Goal: Task Accomplishment & Management: Complete application form

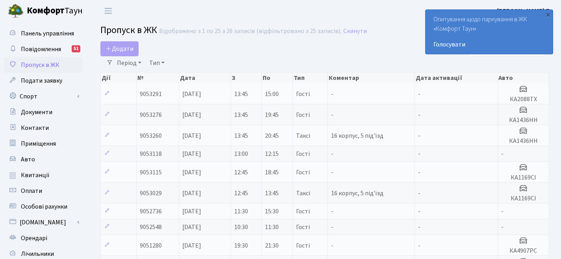
select select "25"
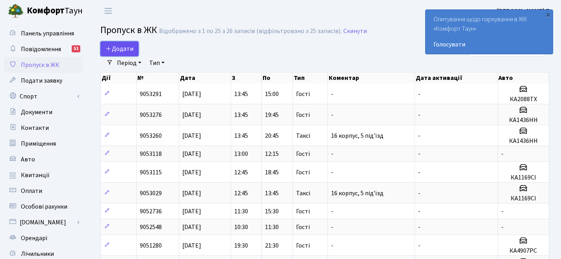
click at [135, 50] on link "Додати" at bounding box center [119, 48] width 38 height 15
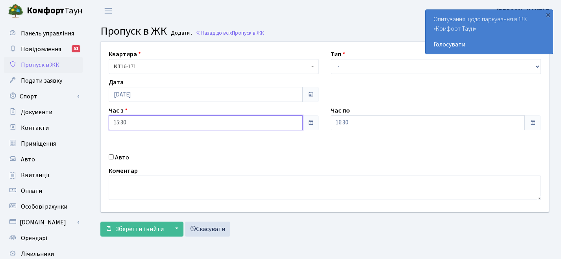
click at [137, 124] on input "15:30" at bounding box center [206, 122] width 194 height 15
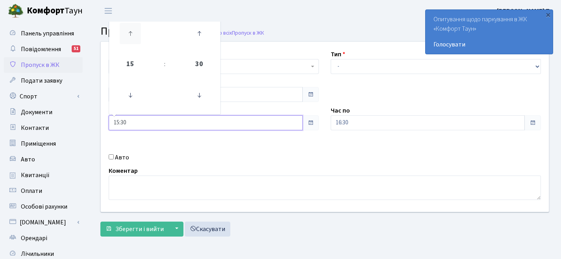
click at [127, 32] on icon at bounding box center [130, 33] width 21 height 21
click at [133, 100] on icon at bounding box center [130, 95] width 21 height 21
type input "16:30"
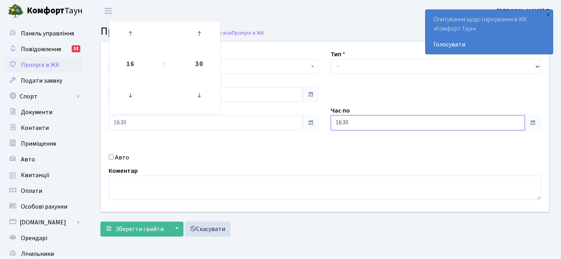
click at [381, 124] on input "16:30" at bounding box center [427, 122] width 194 height 15
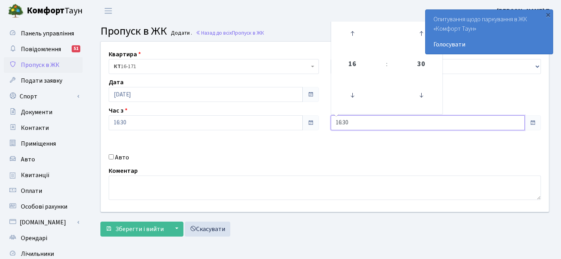
click at [367, 46] on td at bounding box center [352, 34] width 40 height 34
click at [359, 41] on icon at bounding box center [351, 33] width 21 height 21
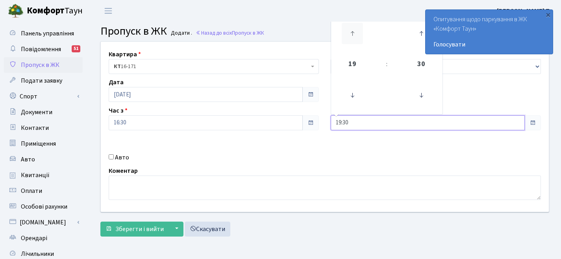
click at [359, 41] on icon at bounding box center [351, 33] width 21 height 21
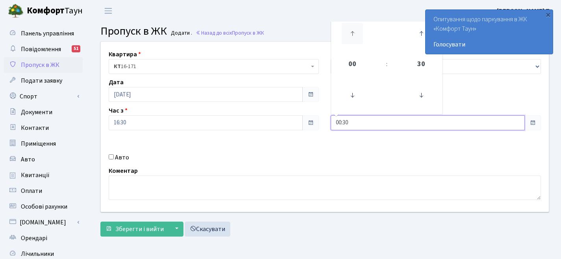
click at [359, 41] on icon at bounding box center [351, 33] width 21 height 21
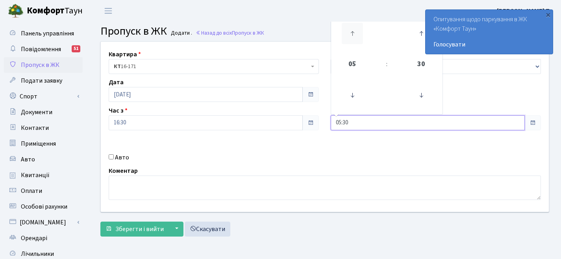
click at [359, 41] on icon at bounding box center [351, 33] width 21 height 21
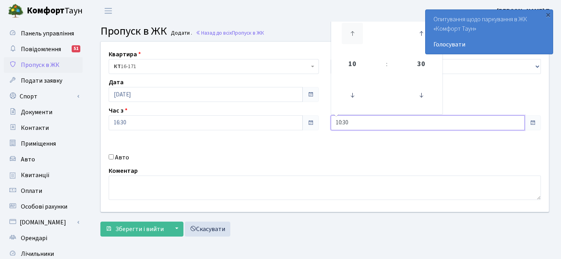
click at [359, 41] on icon at bounding box center [351, 33] width 21 height 21
click at [349, 98] on icon at bounding box center [351, 95] width 21 height 21
type input "12:30"
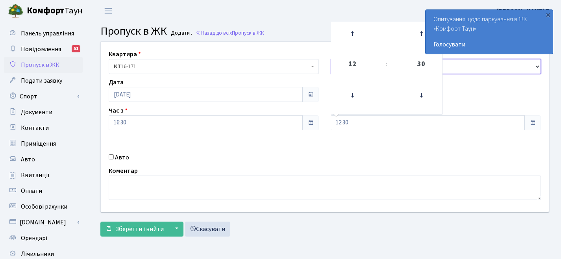
click at [507, 63] on select "- Доставка Таксі Гості Сервіс" at bounding box center [435, 66] width 210 height 15
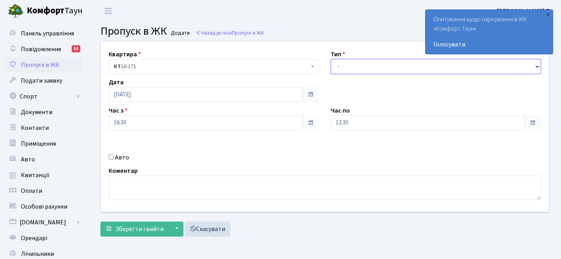
select select "3"
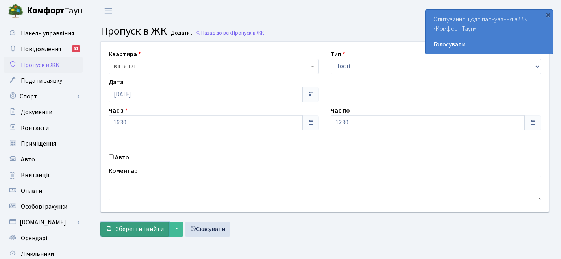
click at [141, 232] on span "Зберегти і вийти" at bounding box center [139, 229] width 48 height 9
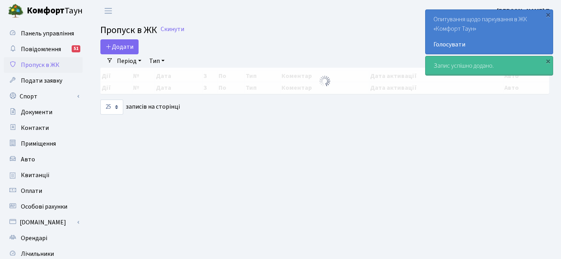
select select "25"
